Goal: Information Seeking & Learning: Learn about a topic

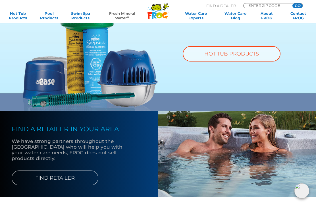
scroll to position [399, 0]
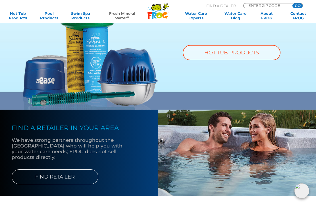
click at [34, 171] on link "FIND RETAILER" at bounding box center [55, 176] width 87 height 15
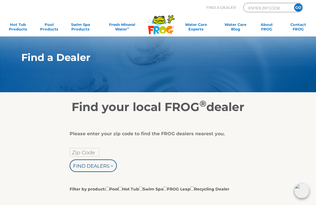
click at [93, 151] on input "Zip Code" at bounding box center [85, 152] width 30 height 9
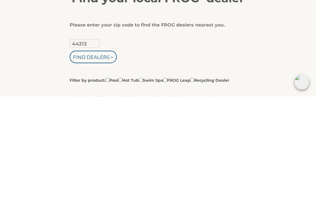
type input "44313"
click at [107, 159] on input "Find Dealers >" at bounding box center [93, 165] width 47 height 13
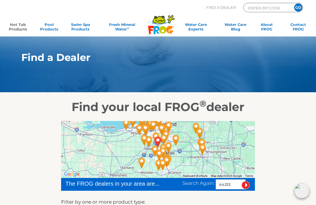
click at [18, 26] on link "Hot Tub Products" at bounding box center [18, 27] width 24 height 11
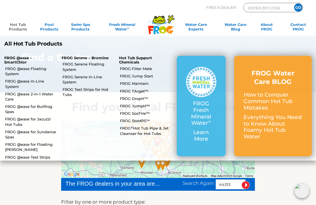
click at [12, 69] on link "FROG @ease Floating System" at bounding box center [31, 71] width 52 height 10
click at [11, 85] on link "FROG @ease In-Line System" at bounding box center [31, 83] width 52 height 10
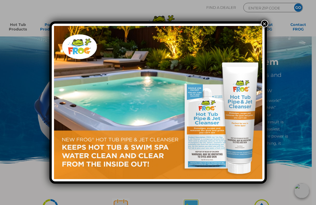
click at [264, 23] on button "×" at bounding box center [264, 23] width 7 height 7
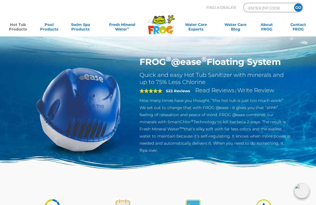
click at [173, 80] on h2 "Quick and easy Hot Tub Sanitizer with minerals and up to 75% Less Chlorine" at bounding box center [215, 78] width 151 height 14
click at [182, 61] on h1 "FROG ® @ease ® Floating System" at bounding box center [215, 61] width 151 height 11
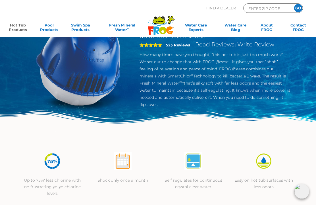
scroll to position [46, 0]
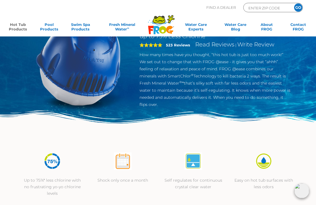
click at [156, 46] on span "5" at bounding box center [151, 45] width 23 height 5
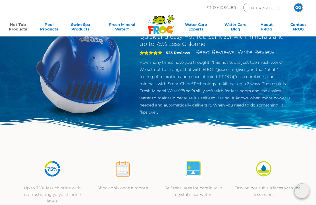
scroll to position [37, 0]
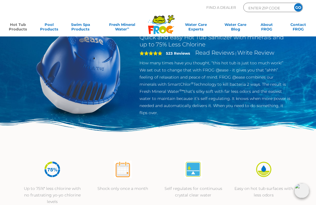
click at [216, 52] on link "Read Reviews" at bounding box center [214, 52] width 39 height 7
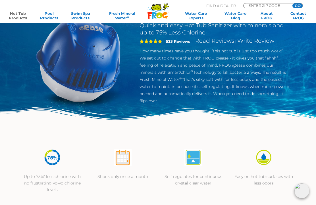
scroll to position [0, 0]
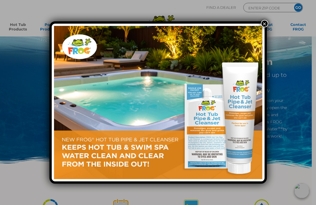
click at [264, 25] on button "×" at bounding box center [264, 23] width 7 height 7
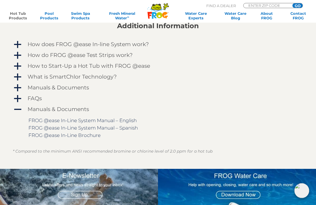
scroll to position [483, 0]
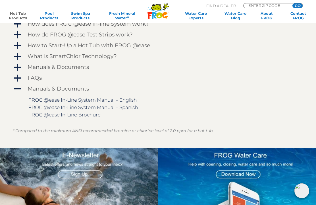
click at [19, 59] on span "a" at bounding box center [17, 56] width 9 height 9
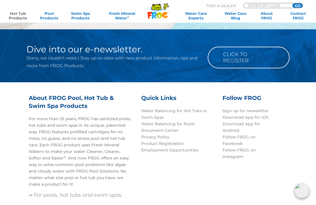
scroll to position [1767, 0]
